Goal: Entertainment & Leisure: Consume media (video, audio)

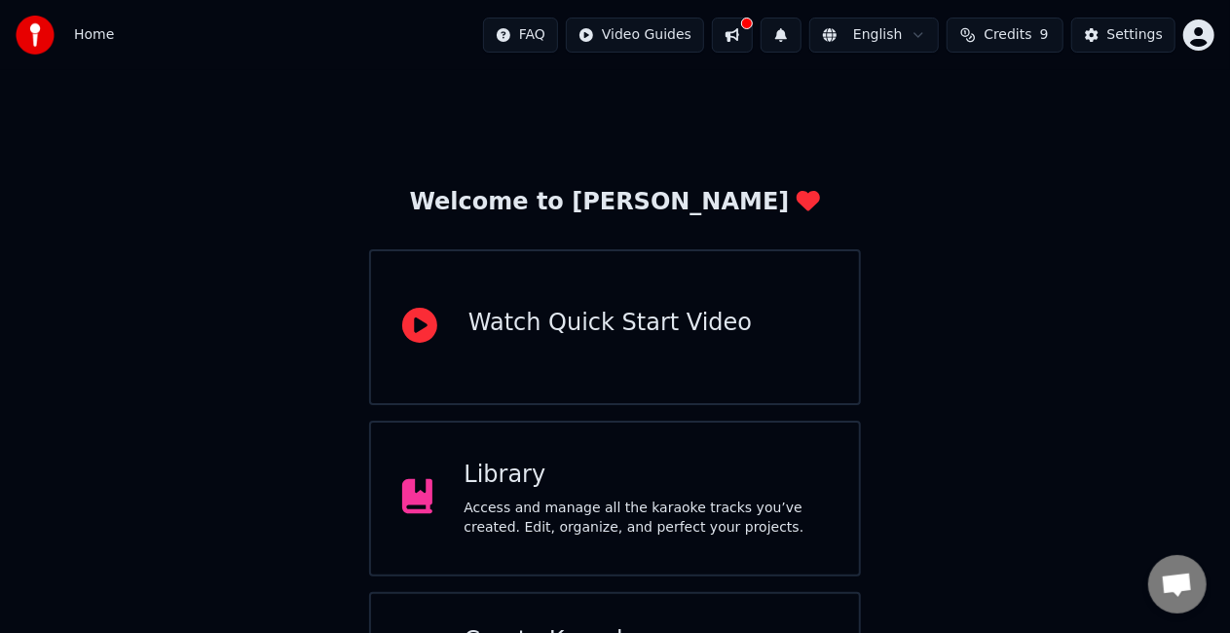
click at [582, 478] on div "Library" at bounding box center [646, 475] width 364 height 31
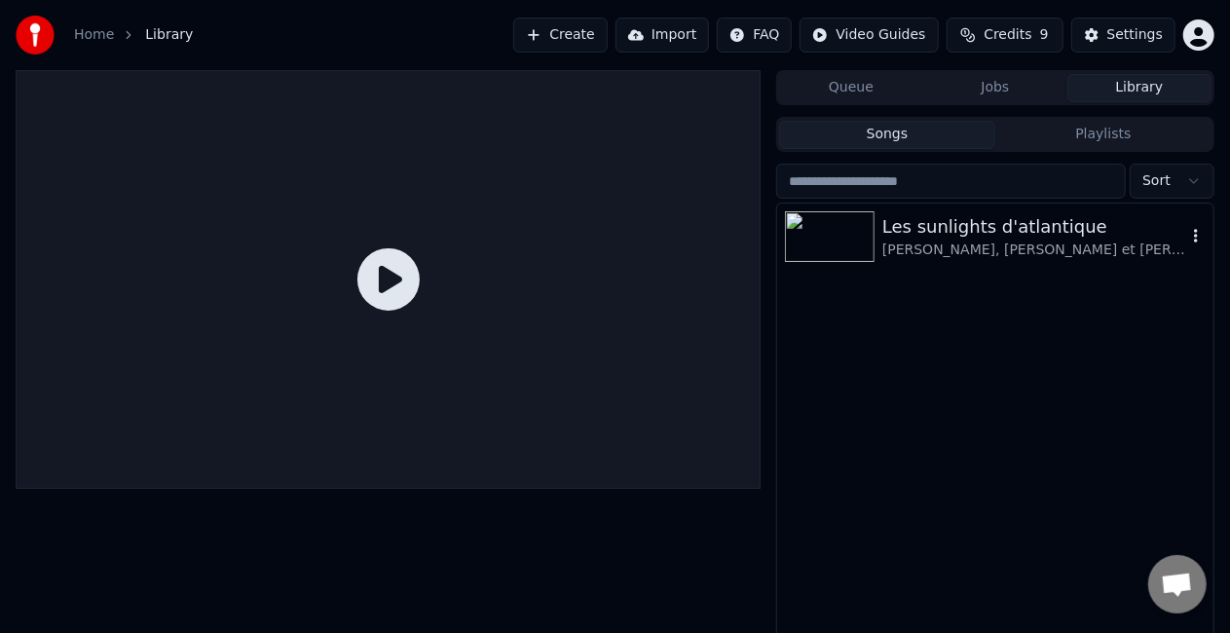
click at [1129, 244] on div "[PERSON_NAME], [PERSON_NAME] et [PERSON_NAME]" at bounding box center [1034, 250] width 304 height 19
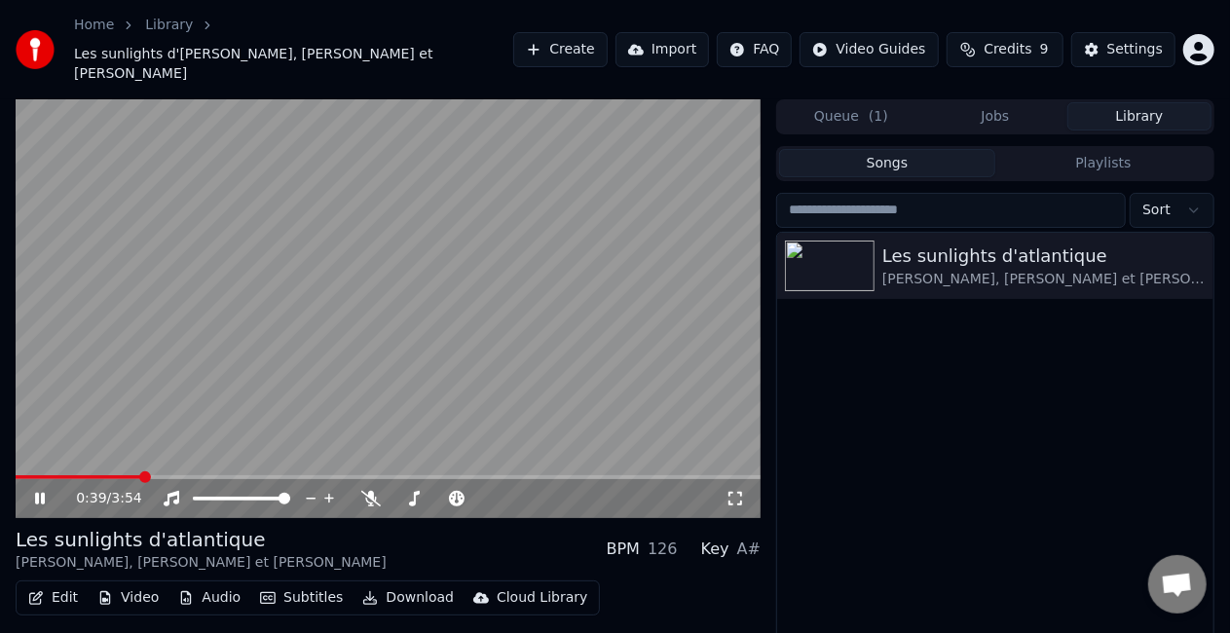
click at [588, 275] on video at bounding box center [388, 308] width 745 height 419
click at [123, 475] on span at bounding box center [70, 477] width 108 height 4
